Goal: Task Accomplishment & Management: Manage account settings

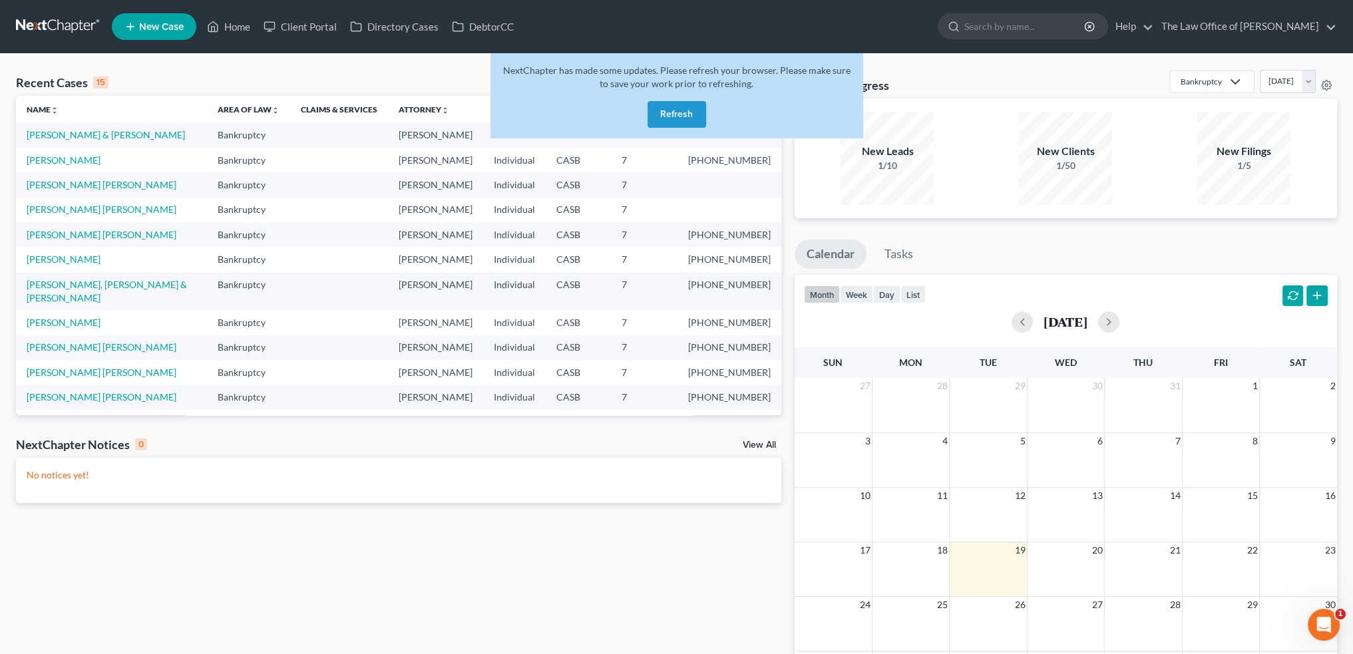
click at [673, 118] on button "Refresh" at bounding box center [676, 114] width 59 height 27
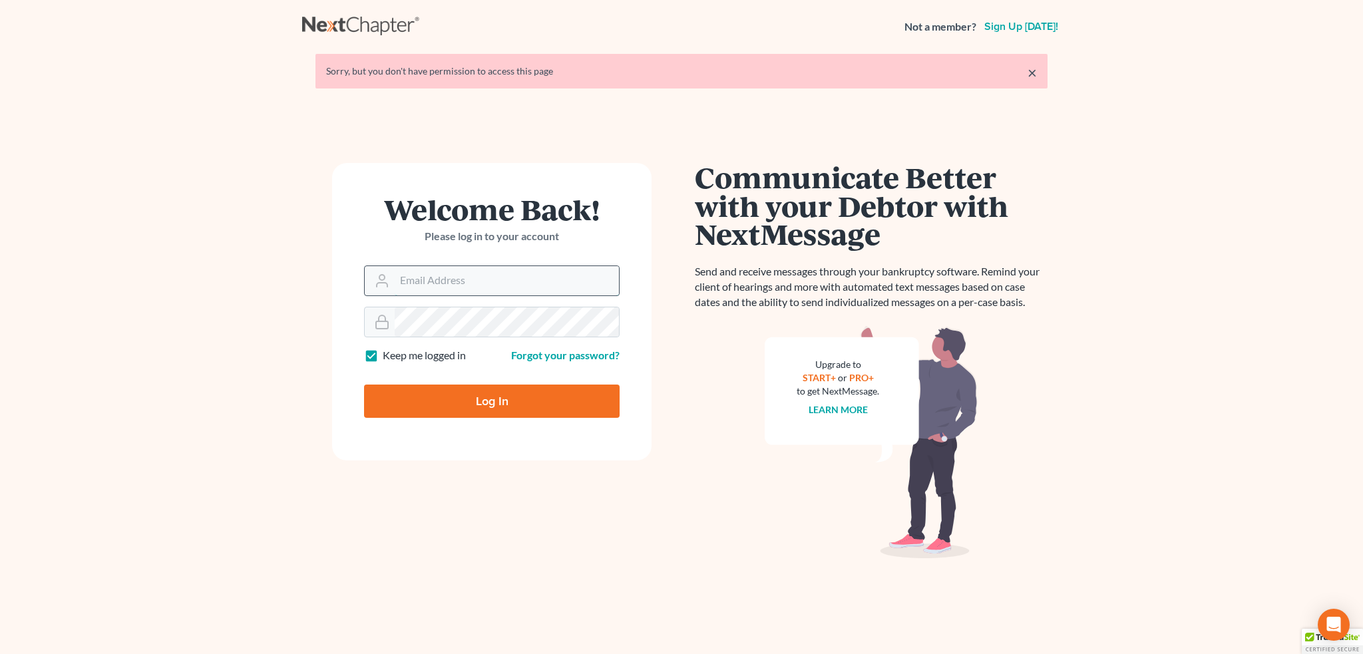
click at [530, 279] on input "Email Address" at bounding box center [507, 280] width 224 height 29
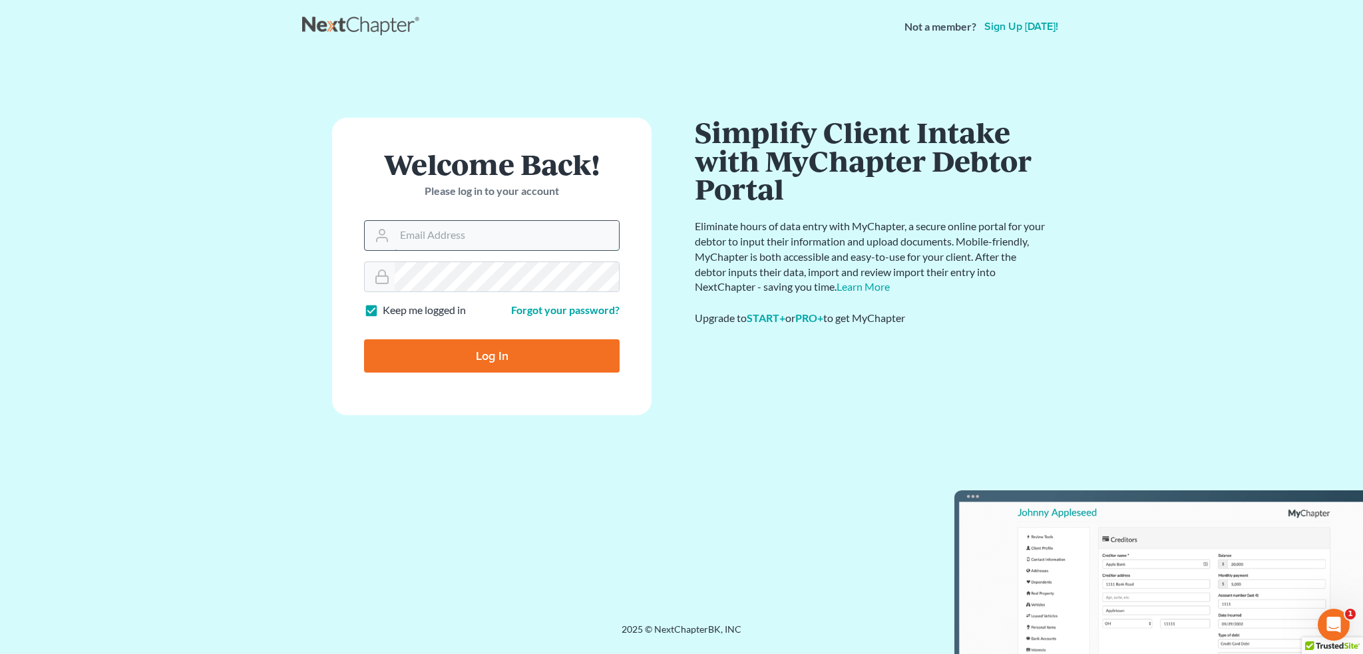
type input "[PERSON_NAME][DOMAIN_NAME][EMAIL_ADDRESS][PERSON_NAME][DOMAIN_NAME]"
